Goal: Book appointment/travel/reservation

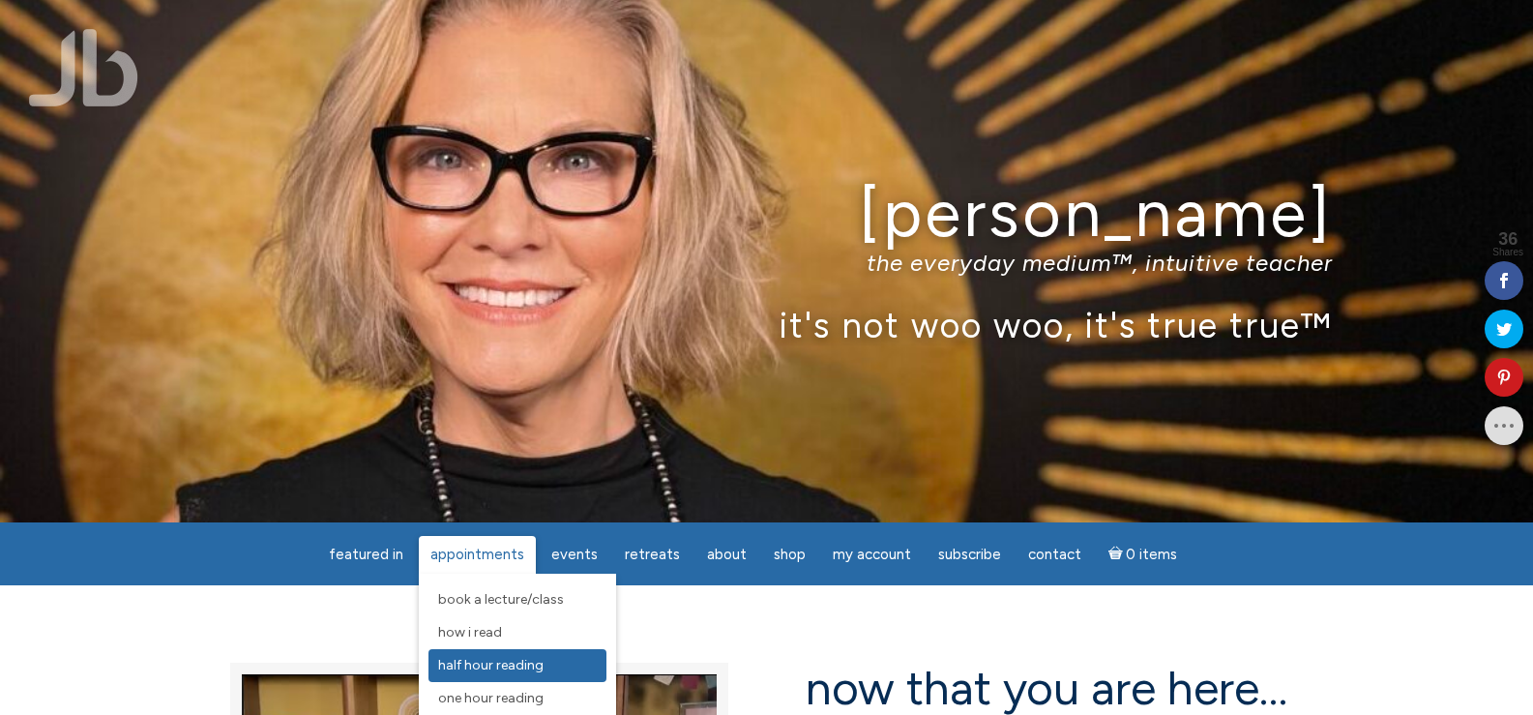
click at [493, 669] on span "Half Hour Reading" at bounding box center [490, 665] width 105 height 16
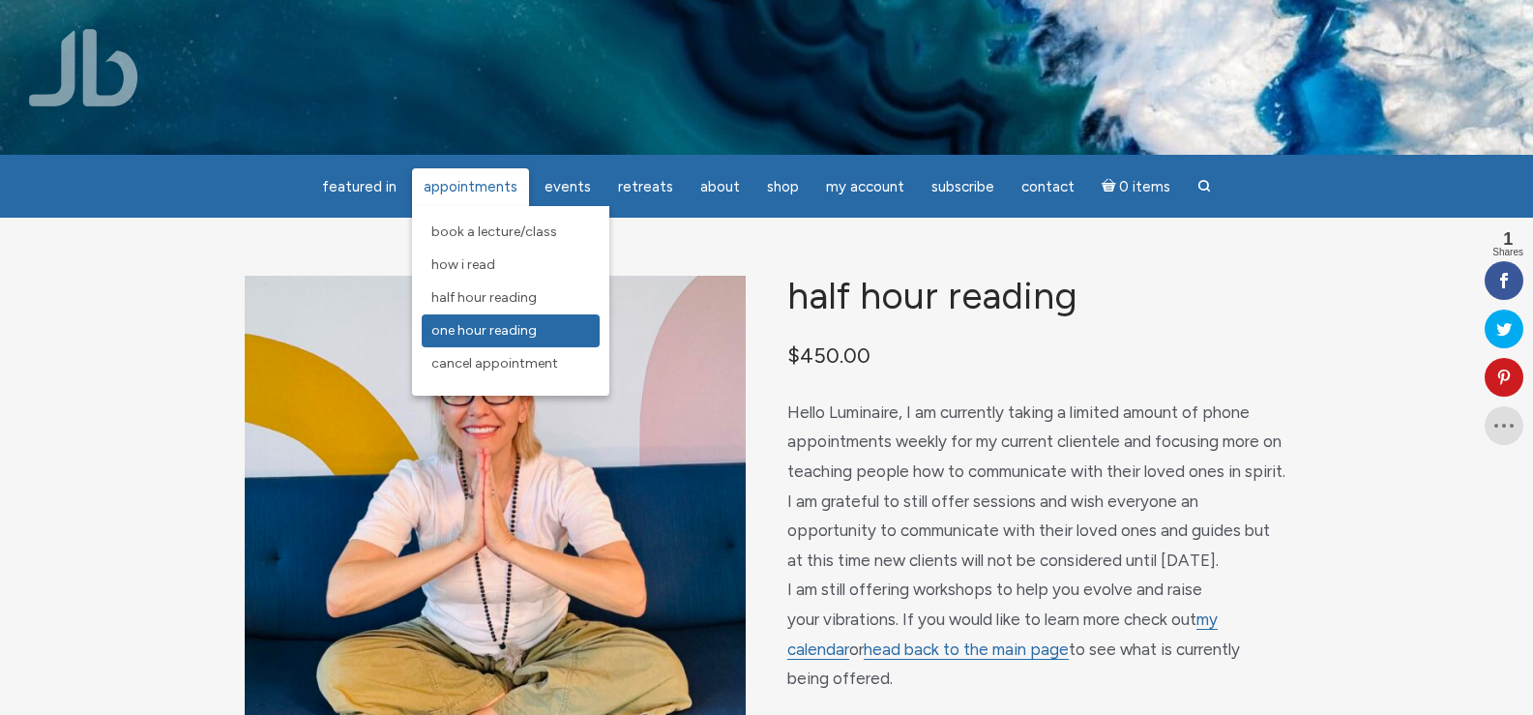
click at [490, 338] on span "One Hour Reading" at bounding box center [483, 330] width 105 height 16
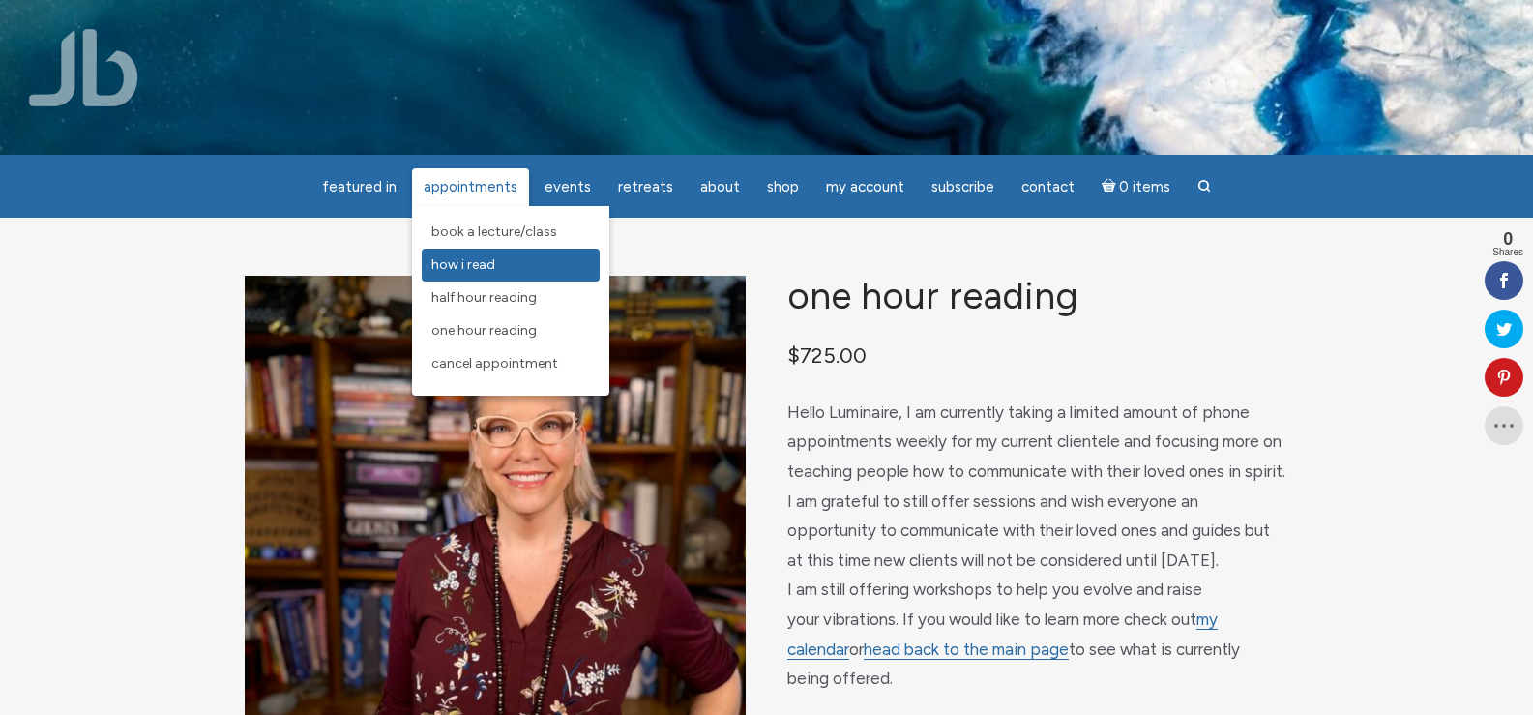
click at [478, 267] on span "How I Read" at bounding box center [463, 264] width 64 height 16
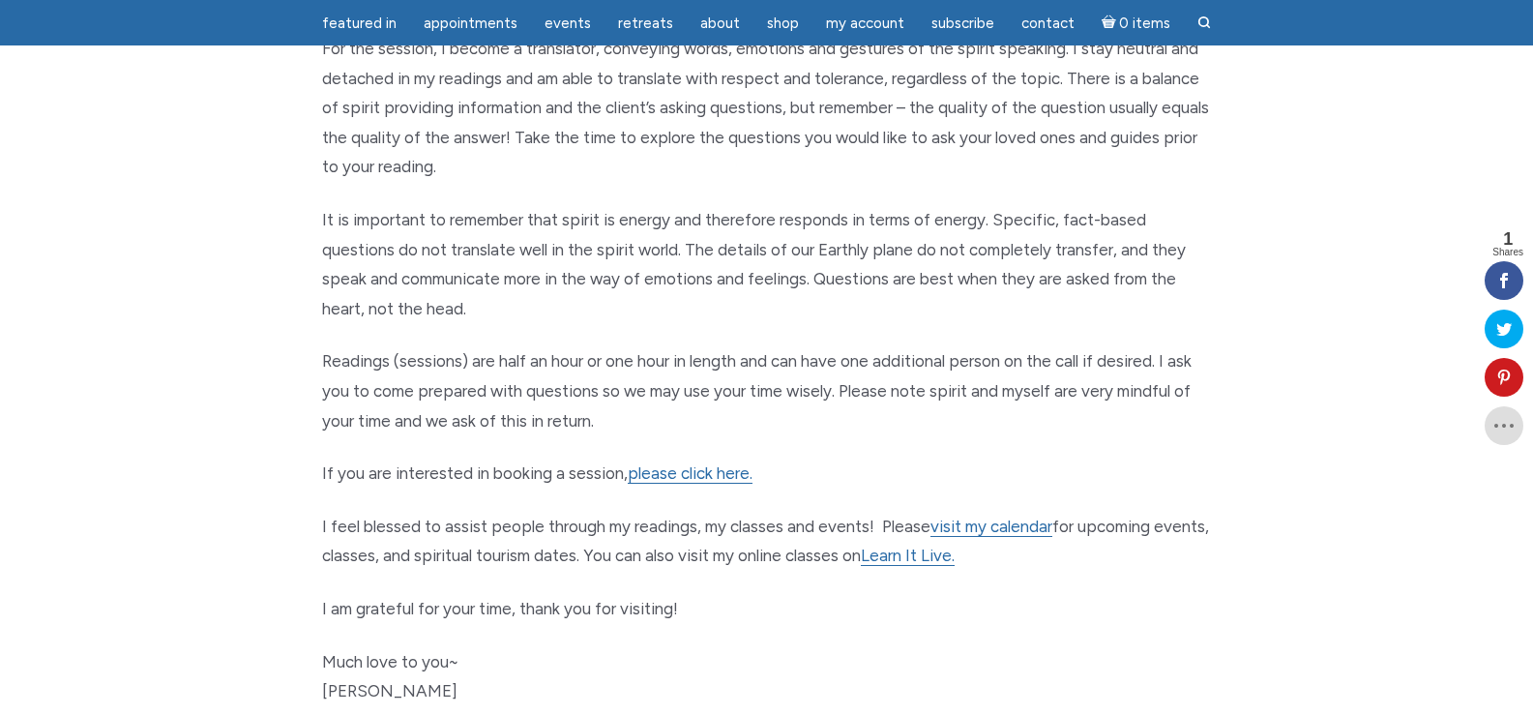
scroll to position [982, 0]
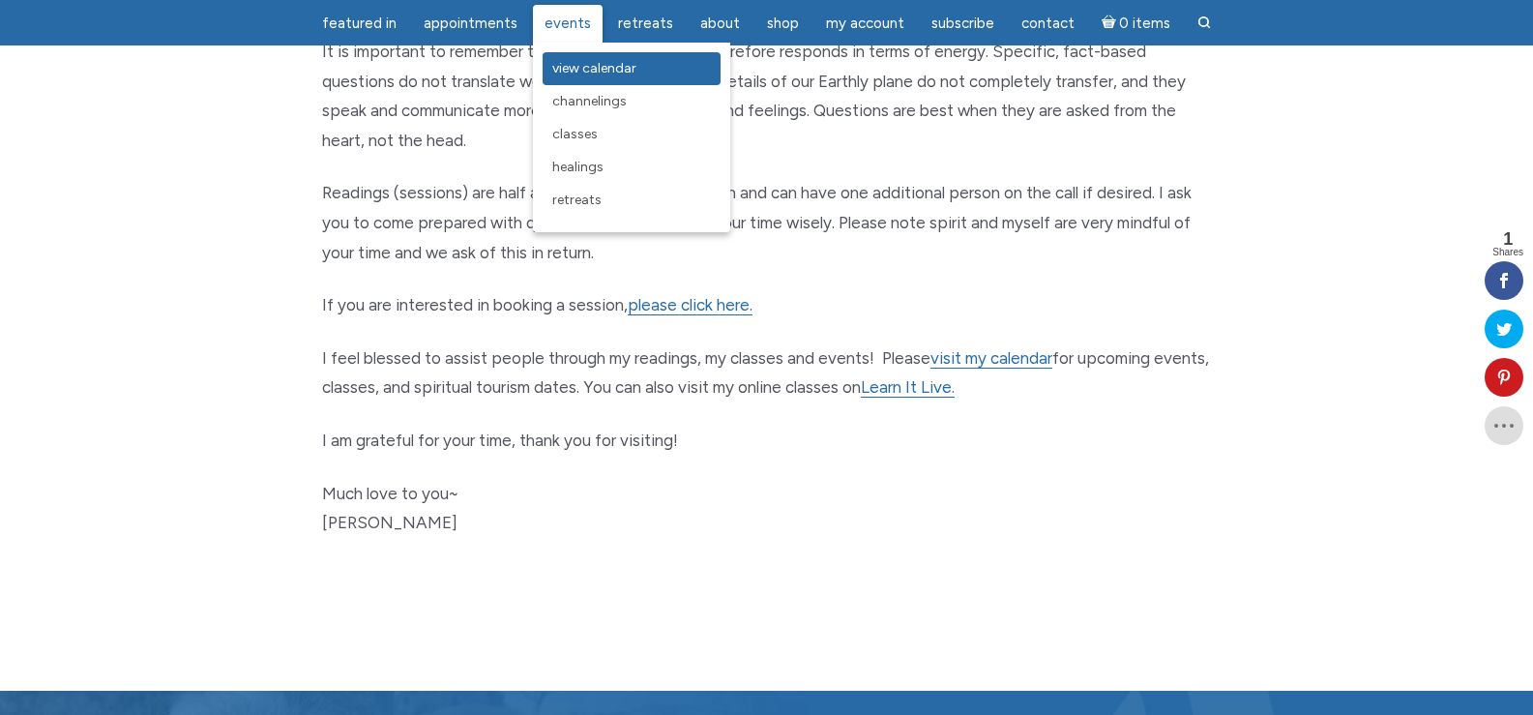
click at [578, 65] on span "View Calendar" at bounding box center [594, 68] width 84 height 16
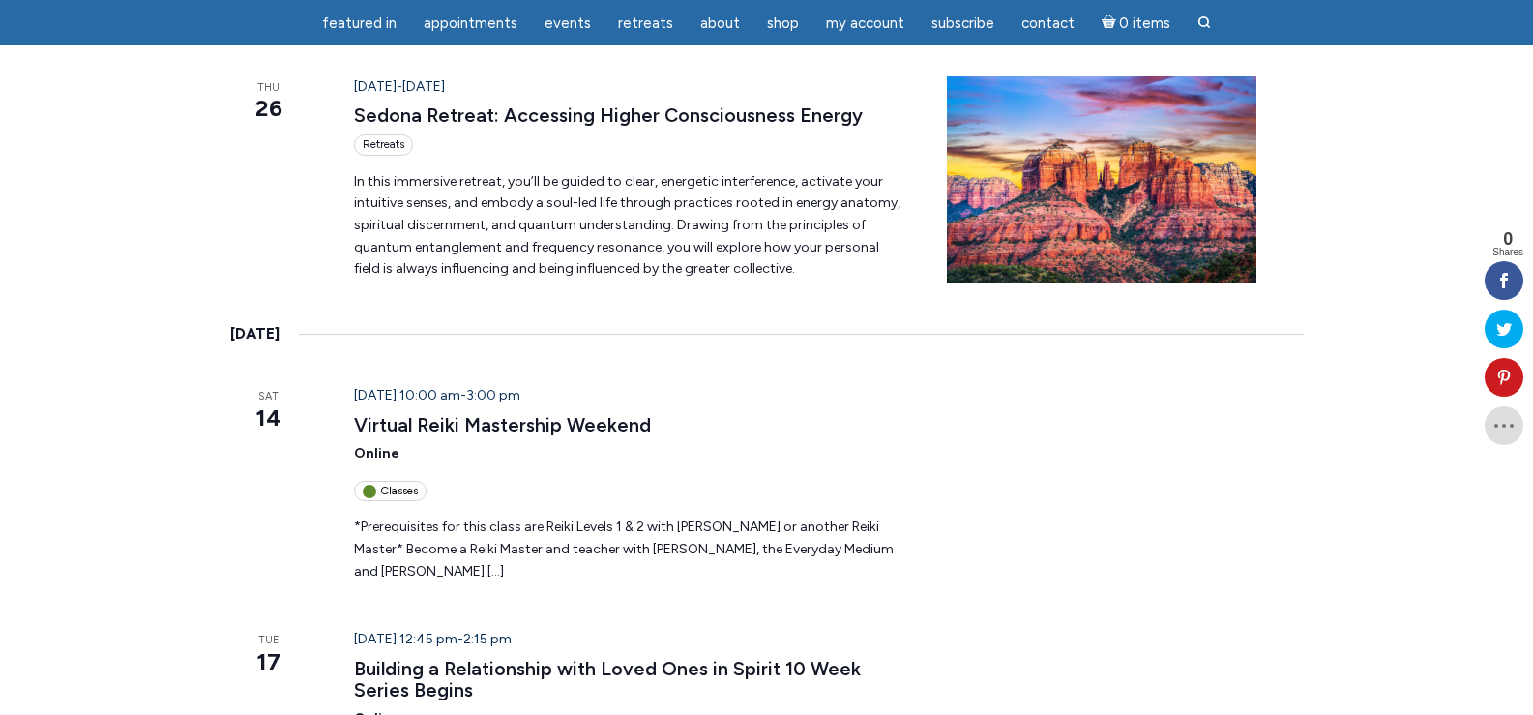
scroll to position [2143, 0]
